Goal: Transaction & Acquisition: Book appointment/travel/reservation

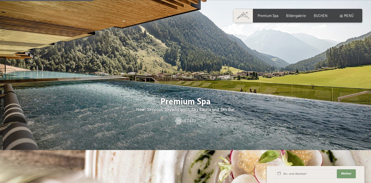
scroll to position [587, 0]
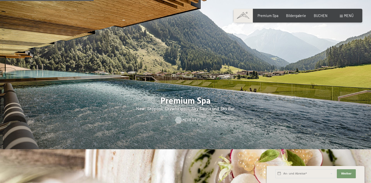
click at [181, 117] on div at bounding box center [179, 120] width 4 height 7
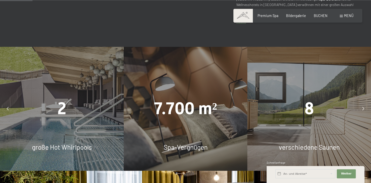
scroll to position [273, 0]
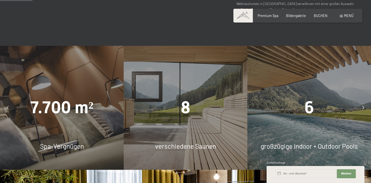
click at [295, 112] on div "6" at bounding box center [310, 108] width 124 height 24
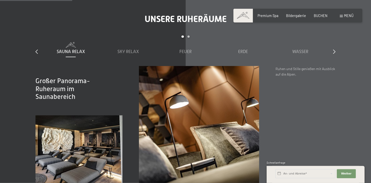
scroll to position [610, 0]
click at [296, 53] on span "Wasser" at bounding box center [301, 51] width 16 height 5
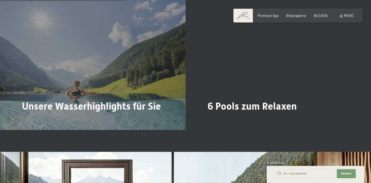
scroll to position [1059, 0]
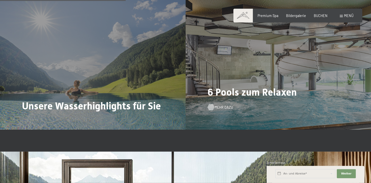
click at [213, 108] on div at bounding box center [211, 107] width 4 height 7
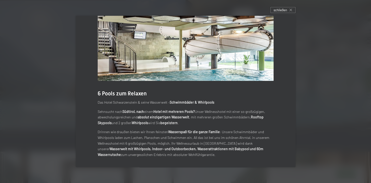
scroll to position [0, 0]
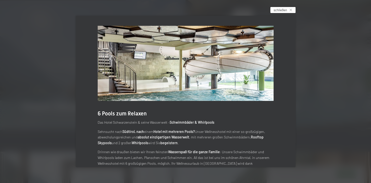
click at [283, 12] on span "schließen" at bounding box center [281, 10] width 14 height 5
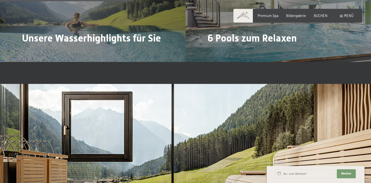
scroll to position [1127, 0]
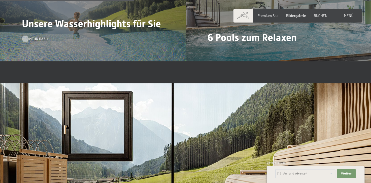
click at [27, 39] on div at bounding box center [26, 39] width 4 height 7
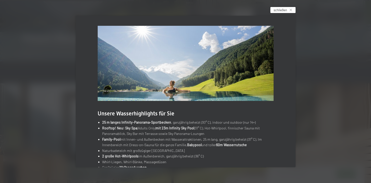
click at [289, 10] on div "schließen" at bounding box center [283, 10] width 25 height 6
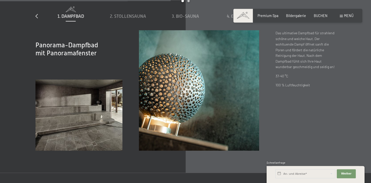
scroll to position [1437, 0]
click at [322, 16] on span "BUCHEN" at bounding box center [321, 15] width 14 height 4
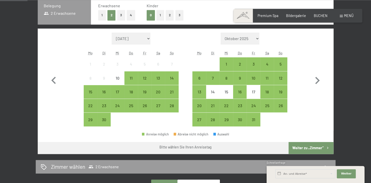
scroll to position [124, 0]
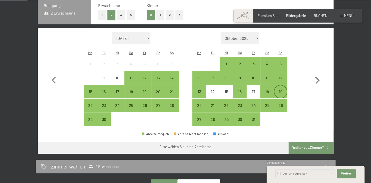
click at [282, 90] on div "19" at bounding box center [281, 96] width 13 height 13
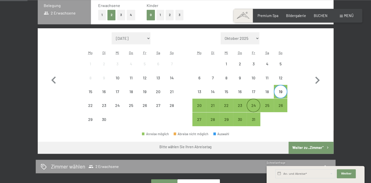
click at [255, 104] on div "24" at bounding box center [253, 109] width 13 height 13
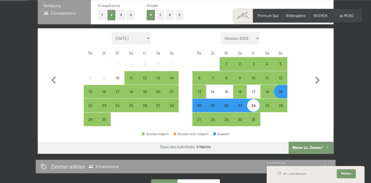
click at [302, 148] on button "Weiter zu „Zimmer“" at bounding box center [311, 148] width 45 height 12
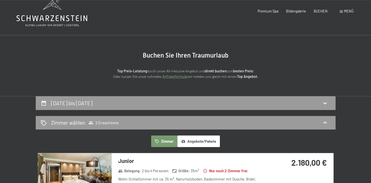
scroll to position [0, 0]
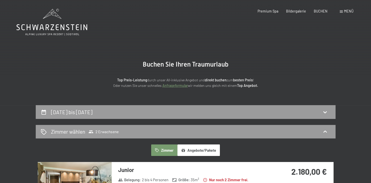
click at [344, 10] on div "Menü" at bounding box center [347, 11] width 14 height 5
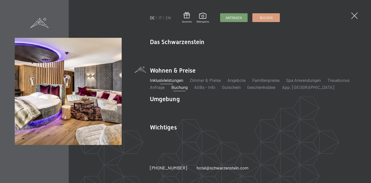
click at [176, 80] on link "Inklusivleistungen" at bounding box center [166, 80] width 33 height 6
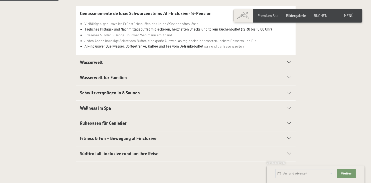
scroll to position [133, 0]
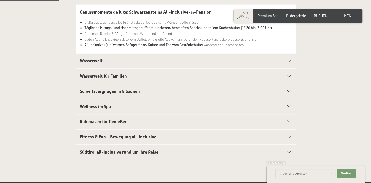
click at [109, 107] on span "Wellness im Spa" at bounding box center [95, 106] width 31 height 5
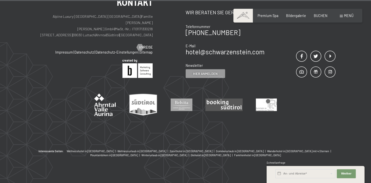
scroll to position [870, 0]
